Goal: Transaction & Acquisition: Obtain resource

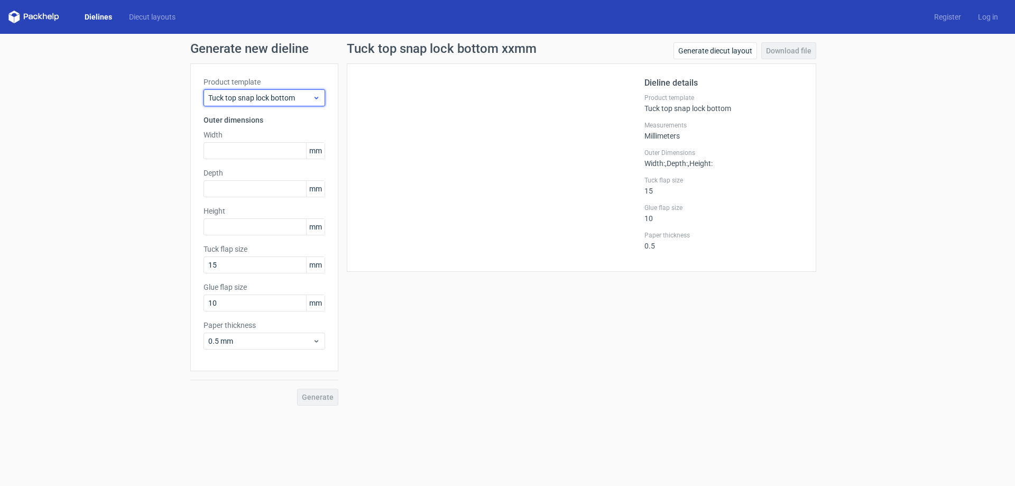
click at [281, 105] on div "Tuck top snap lock bottom" at bounding box center [265, 97] width 122 height 17
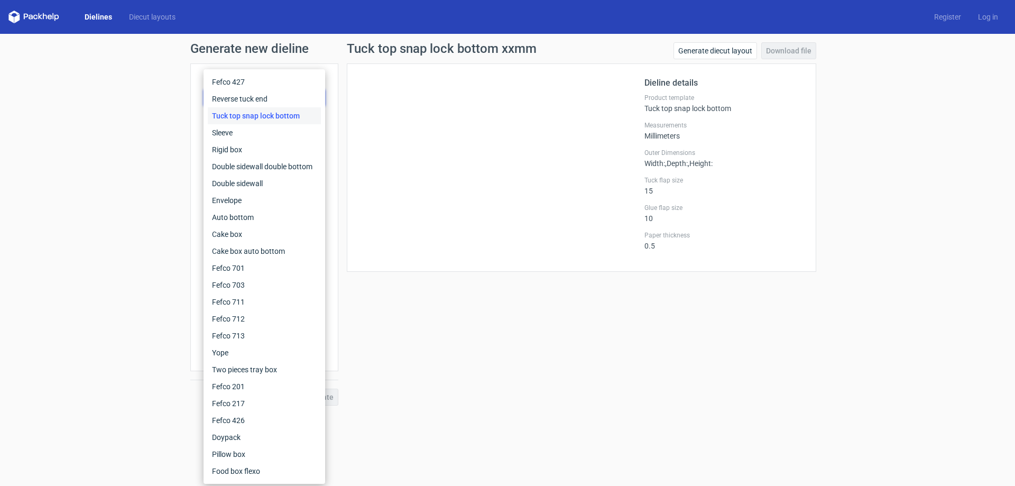
click at [272, 117] on div "Tuck top snap lock bottom" at bounding box center [264, 115] width 113 height 17
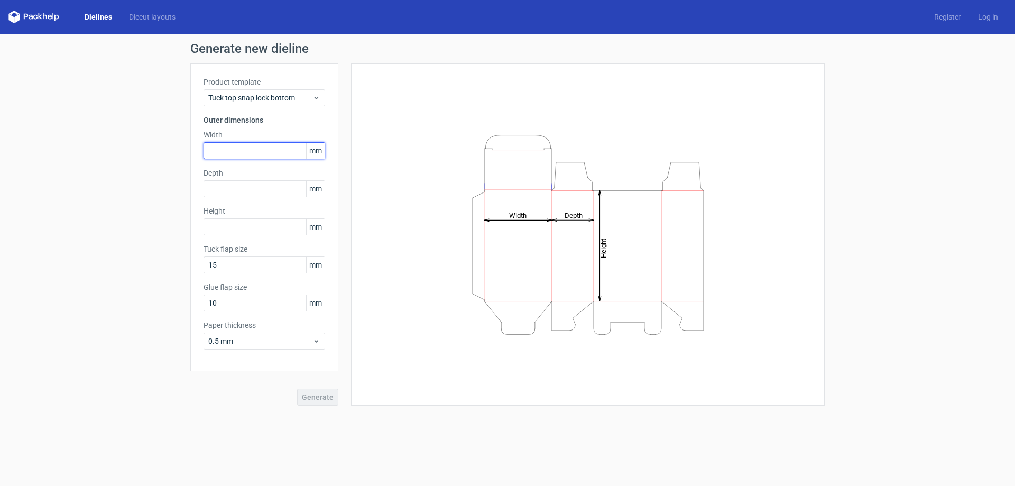
click at [264, 147] on input "text" at bounding box center [265, 150] width 122 height 17
type input "80"
click at [255, 190] on input "text" at bounding box center [265, 188] width 122 height 17
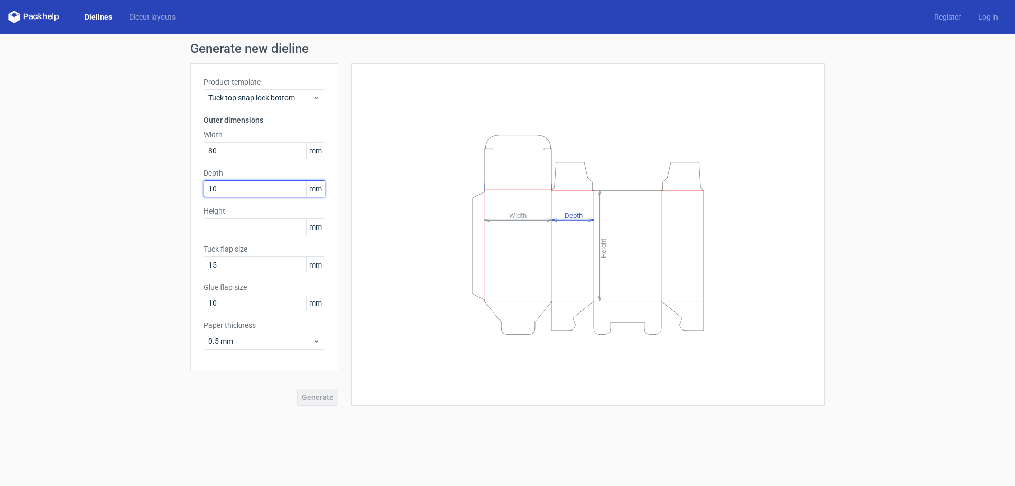
type input "1"
type input "80"
click at [231, 226] on input "text" at bounding box center [265, 226] width 122 height 17
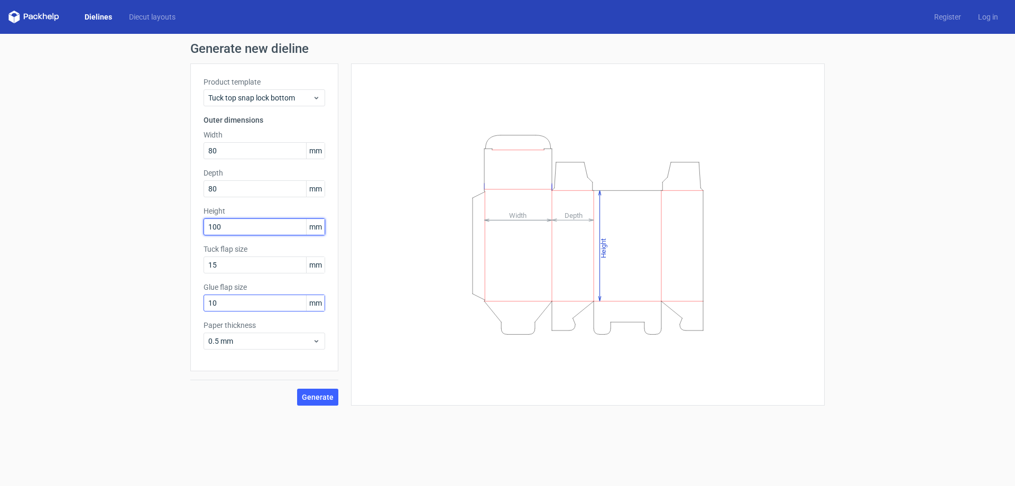
type input "100"
drag, startPoint x: 223, startPoint y: 301, endPoint x: 200, endPoint y: 298, distance: 23.0
click at [200, 298] on div "Product template Tuck top snap lock bottom Outer dimensions Width 80 mm Depth 8…" at bounding box center [264, 217] width 148 height 308
click at [236, 300] on input "10" at bounding box center [265, 302] width 122 height 17
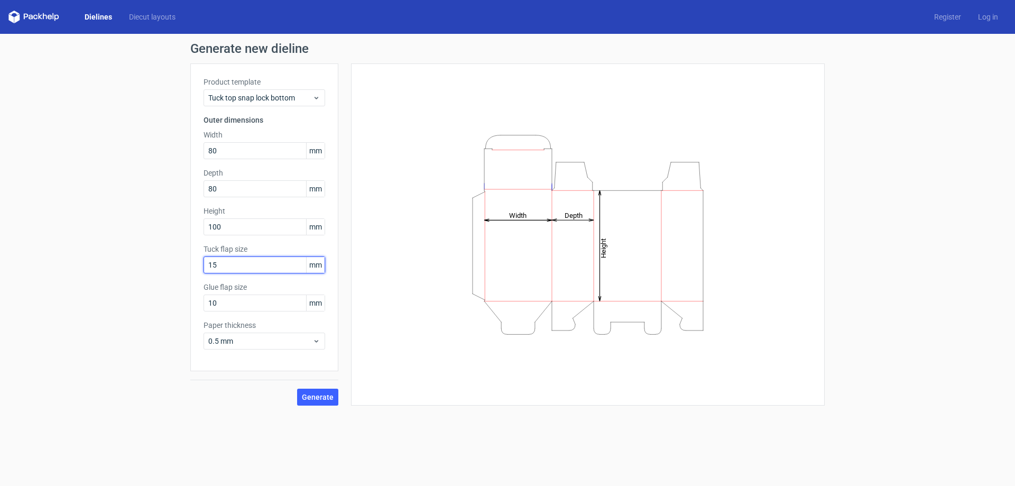
click at [244, 266] on input "15" at bounding box center [265, 264] width 122 height 17
click at [233, 300] on input "10" at bounding box center [265, 302] width 122 height 17
click at [187, 297] on div "Generate new dieline Product template Tuck top snap lock bottom Outer dimension…" at bounding box center [507, 224] width 1015 height 380
type input "13"
click at [248, 262] on input "15" at bounding box center [265, 264] width 122 height 17
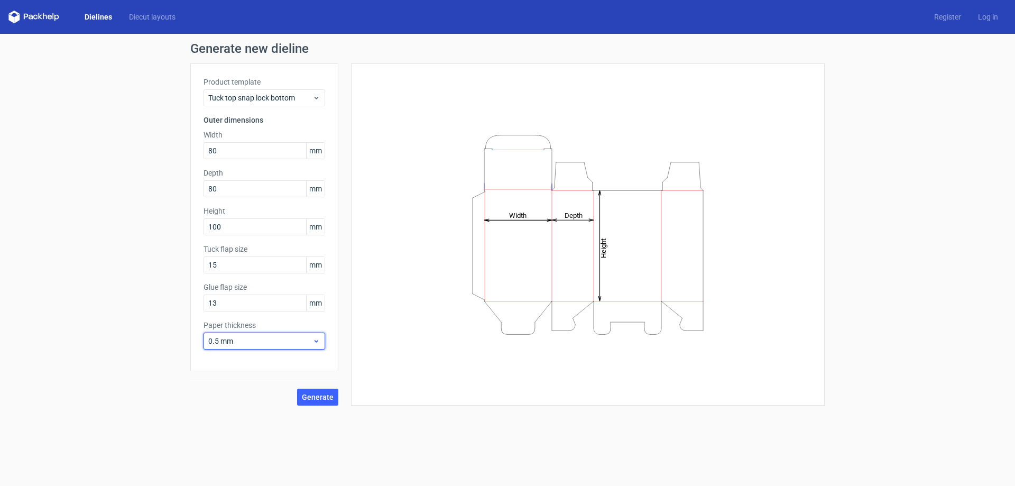
click at [253, 338] on span "0.5 mm" at bounding box center [260, 341] width 104 height 11
click at [248, 364] on div "0.4 mm" at bounding box center [264, 364] width 113 height 17
click at [329, 394] on span "Generate" at bounding box center [318, 396] width 32 height 7
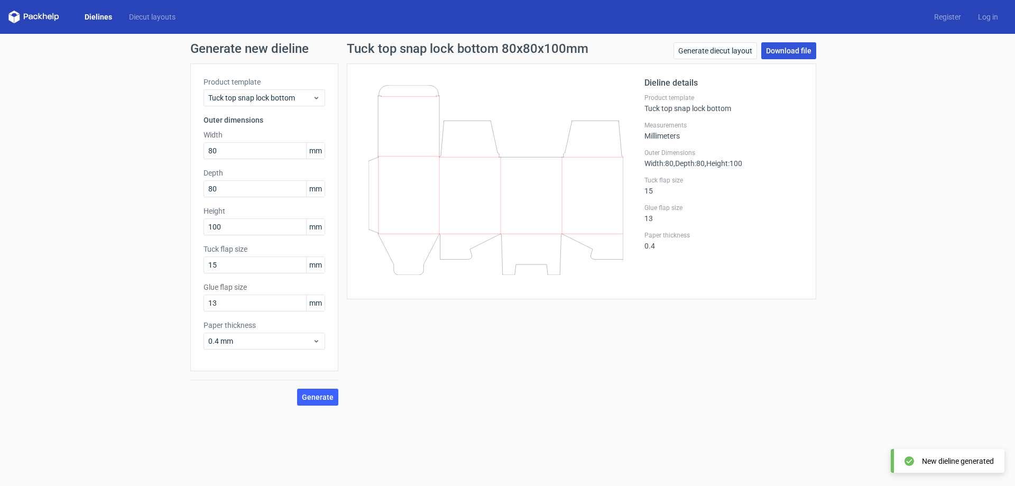
click at [800, 45] on link "Download file" at bounding box center [788, 50] width 55 height 17
click at [788, 43] on link "Download file" at bounding box center [788, 50] width 55 height 17
drag, startPoint x: 384, startPoint y: 146, endPoint x: 394, endPoint y: 77, distance: 70.4
click at [394, 77] on div at bounding box center [502, 181] width 284 height 209
click at [276, 97] on span "Tuck top snap lock bottom" at bounding box center [260, 98] width 104 height 11
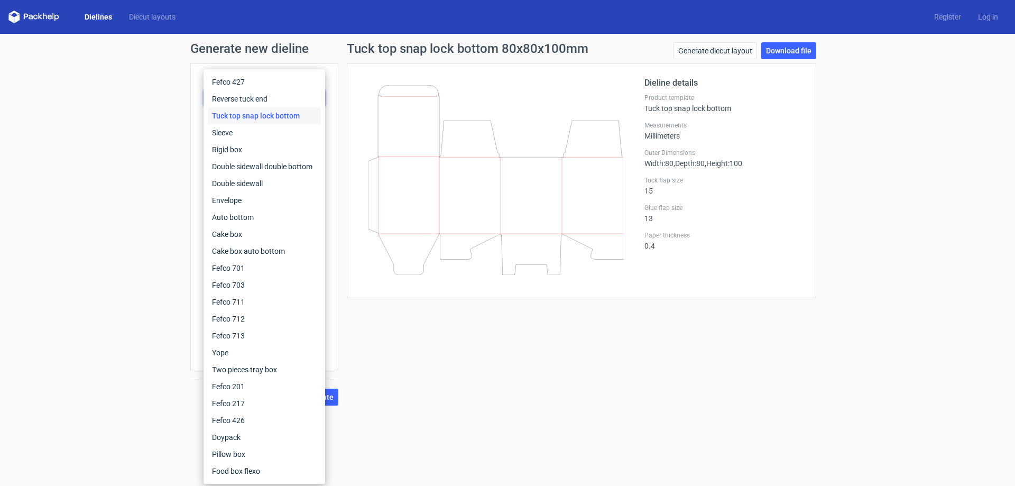
click at [347, 68] on div "Dieline details Product template Tuck top snap lock bottom Measurements Millime…" at bounding box center [581, 181] width 469 height 236
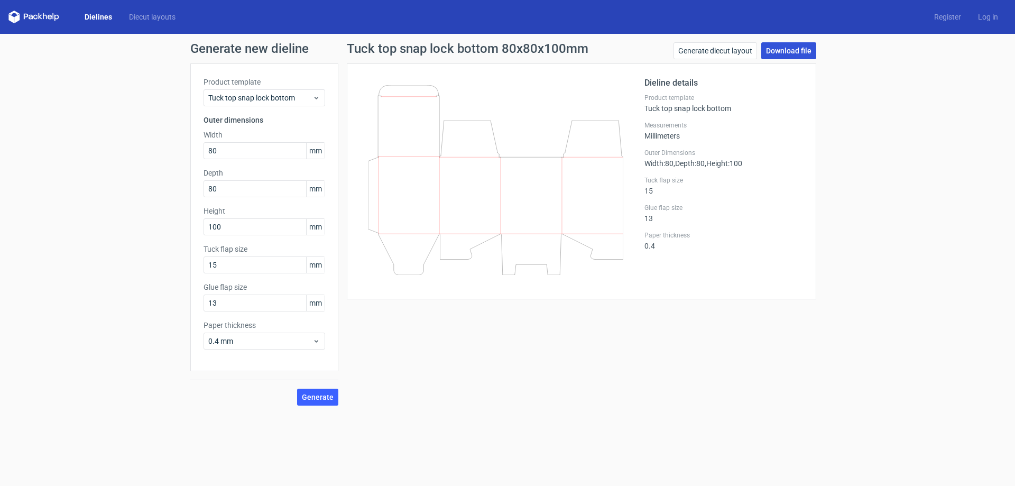
click at [787, 50] on link "Download file" at bounding box center [788, 50] width 55 height 17
click at [93, 18] on link "Dielines" at bounding box center [98, 17] width 44 height 11
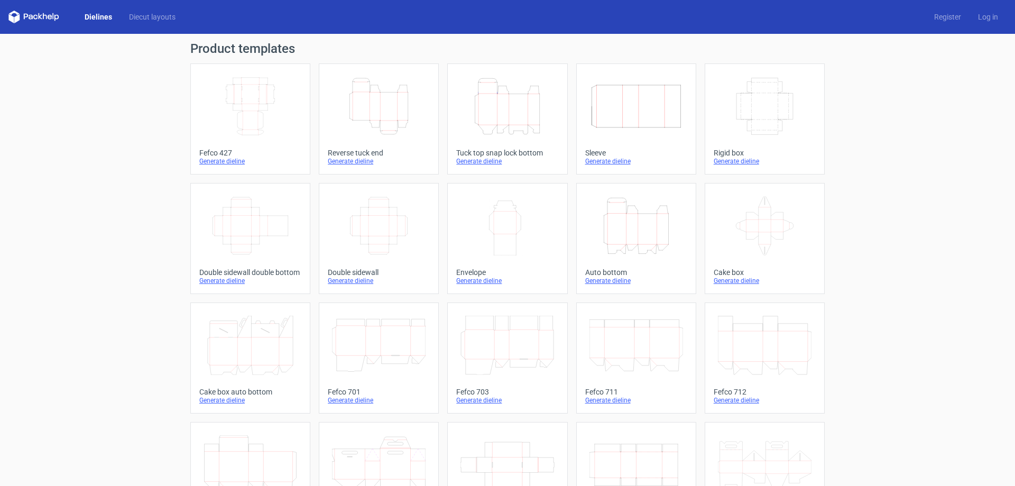
click at [493, 107] on icon "Height Depth Width" at bounding box center [507, 106] width 94 height 59
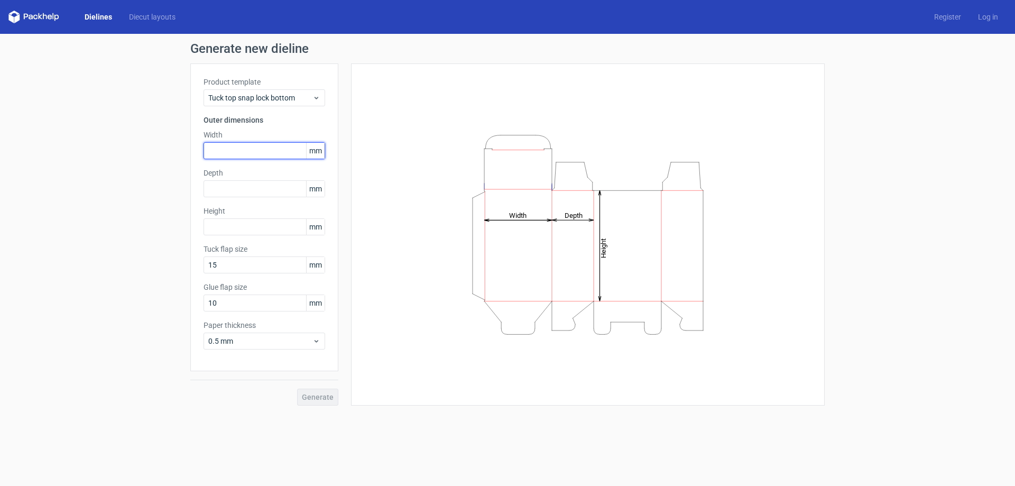
click at [255, 155] on input "text" at bounding box center [265, 150] width 122 height 17
type input "80"
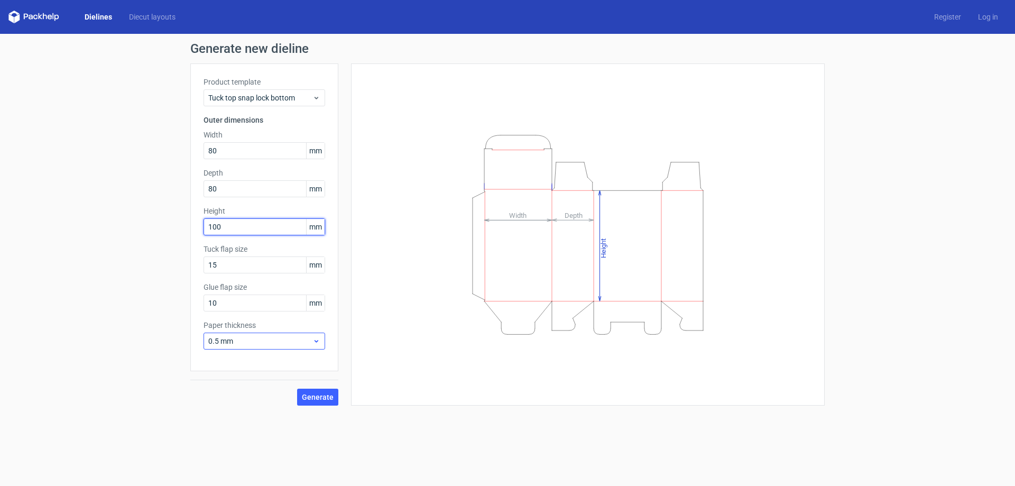
type input "100"
click at [250, 342] on span "0.5 mm" at bounding box center [260, 341] width 104 height 11
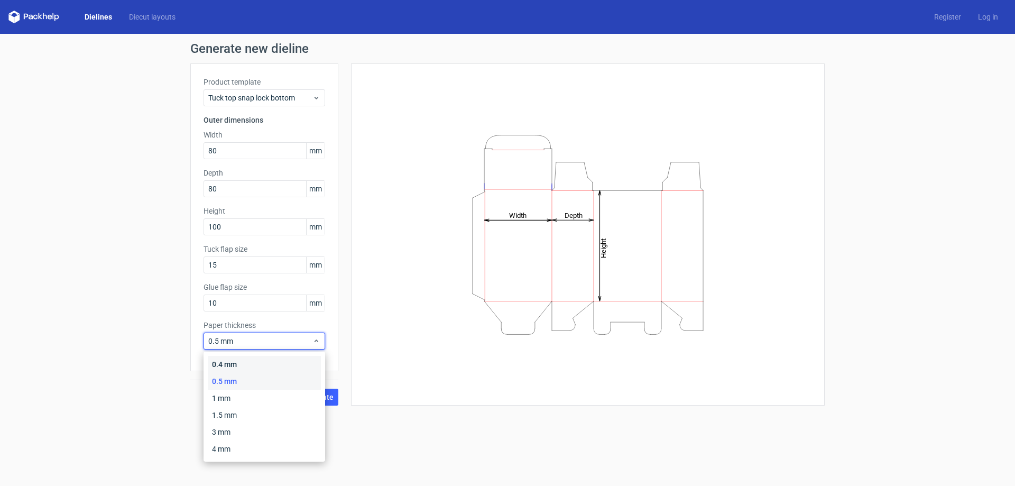
click at [244, 363] on div "0.4 mm" at bounding box center [264, 364] width 113 height 17
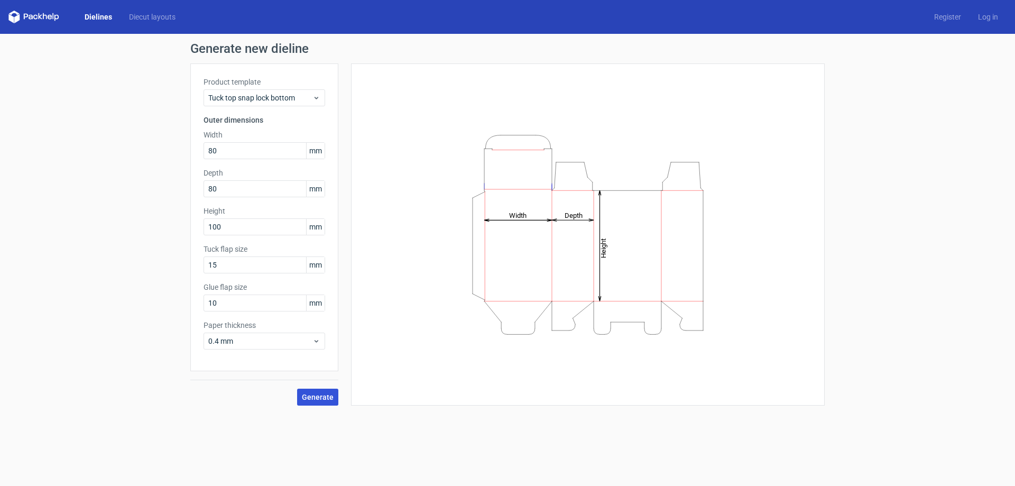
click at [320, 398] on span "Generate" at bounding box center [318, 396] width 32 height 7
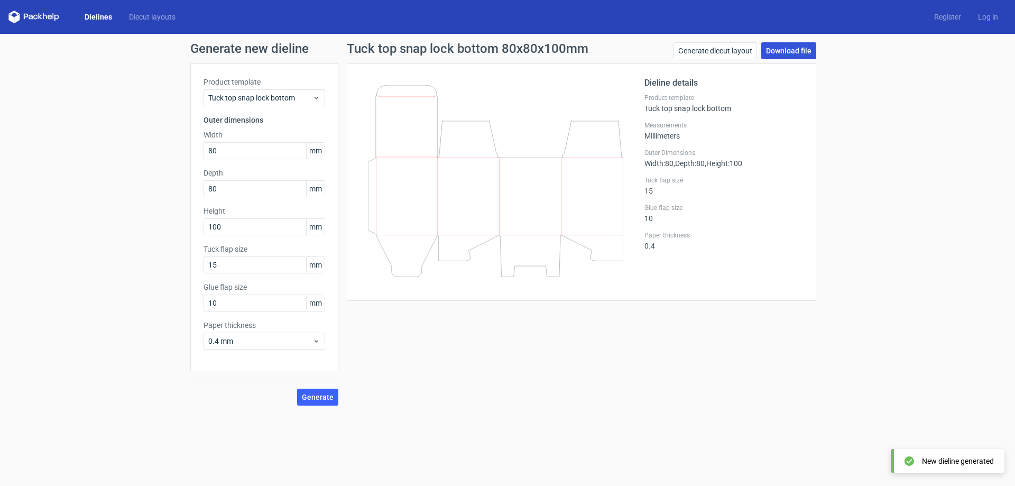
click at [783, 47] on link "Download file" at bounding box center [788, 50] width 55 height 17
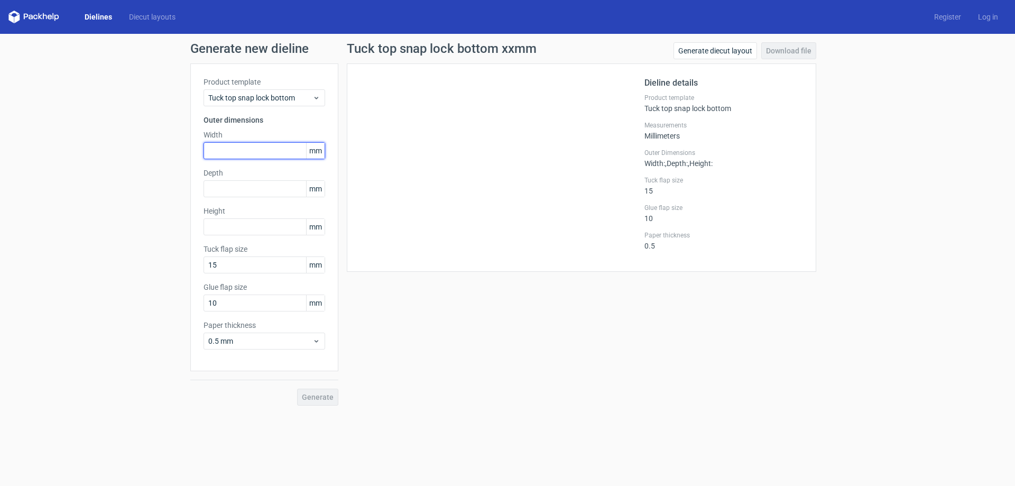
click at [235, 149] on input "text" at bounding box center [265, 150] width 122 height 17
type input "80"
type input "100"
click at [322, 393] on span "Generate" at bounding box center [318, 396] width 32 height 7
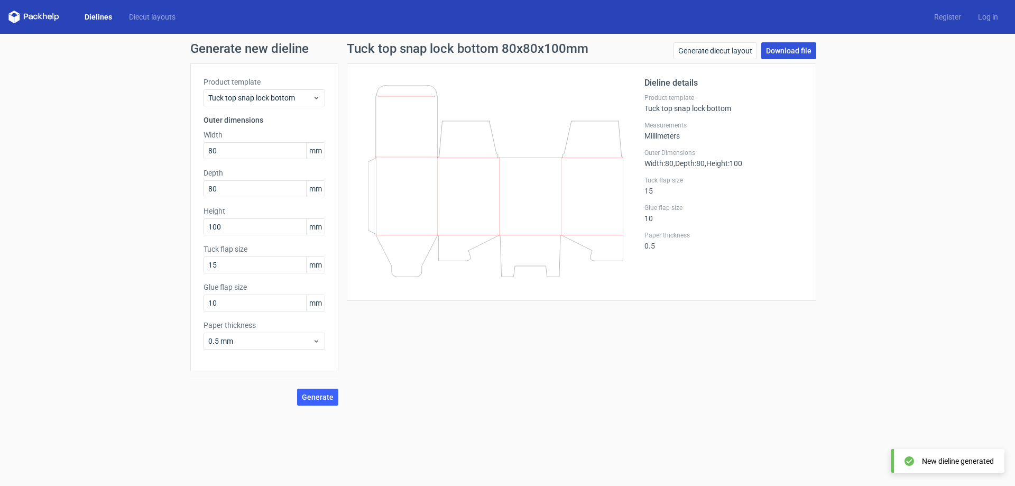
click at [793, 52] on link "Download file" at bounding box center [788, 50] width 55 height 17
